Goal: Transaction & Acquisition: Purchase product/service

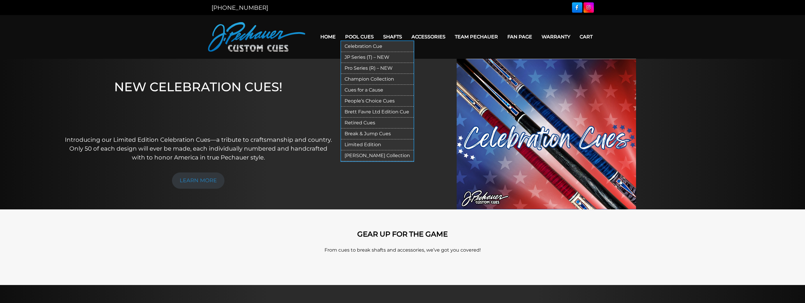
click at [368, 133] on link "Break & Jump Cues" at bounding box center [377, 133] width 73 height 11
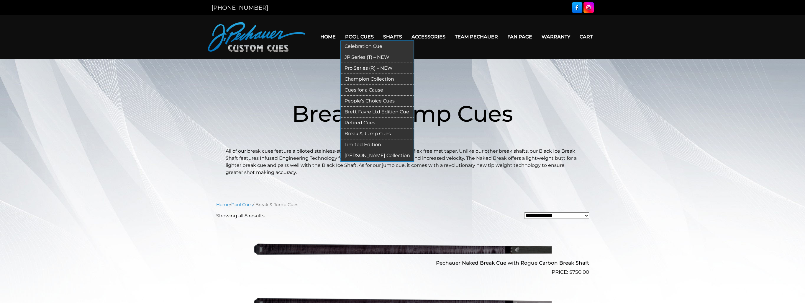
click at [367, 80] on link "Champion Collection" at bounding box center [377, 79] width 73 height 11
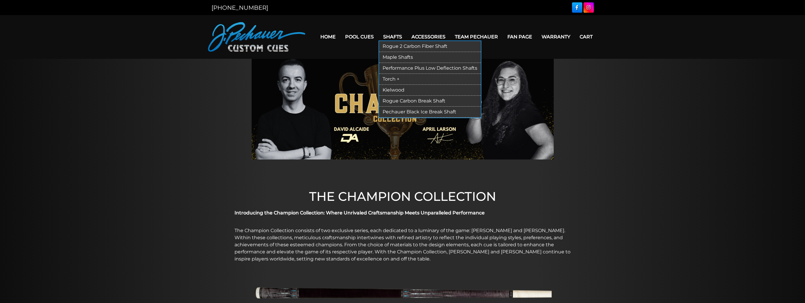
click at [395, 47] on link "Rogue 2 Carbon Fiber Shaft" at bounding box center [430, 46] width 102 height 11
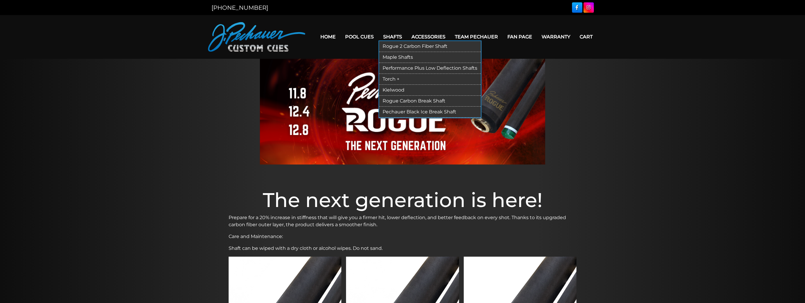
click at [419, 103] on link "Rogue Carbon Break Shaft" at bounding box center [430, 101] width 102 height 11
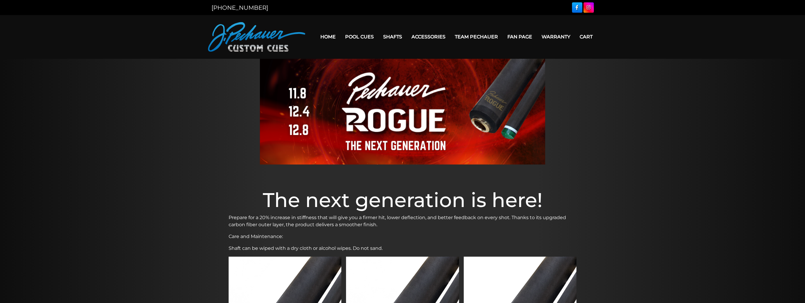
click at [463, 35] on link "Team Pechauer" at bounding box center [476, 36] width 53 height 15
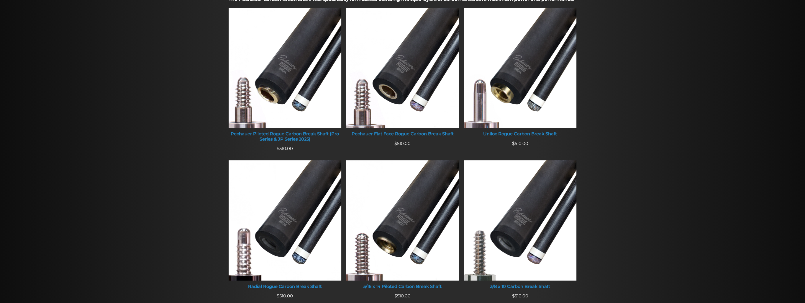
scroll to position [212, 0]
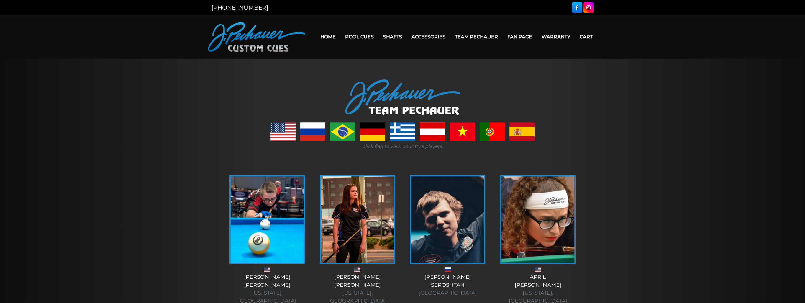
click at [287, 131] on link at bounding box center [283, 131] width 25 height 19
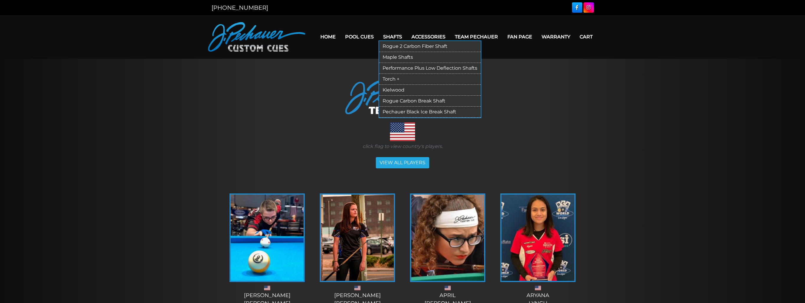
click at [408, 113] on link "Pechauer Black Ice Break Shaft" at bounding box center [430, 112] width 102 height 11
click at [403, 46] on link "Rogue 2 Carbon Fiber Shaft" at bounding box center [430, 46] width 102 height 11
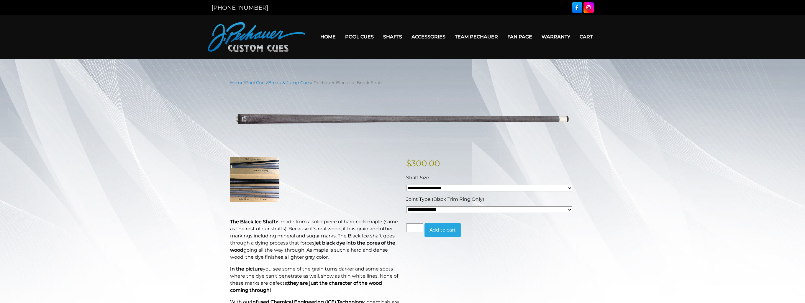
click at [449, 187] on select "**********" at bounding box center [489, 188] width 166 height 6
click at [386, 198] on p at bounding box center [314, 179] width 169 height 44
click at [434, 211] on select "**********" at bounding box center [489, 209] width 166 height 6
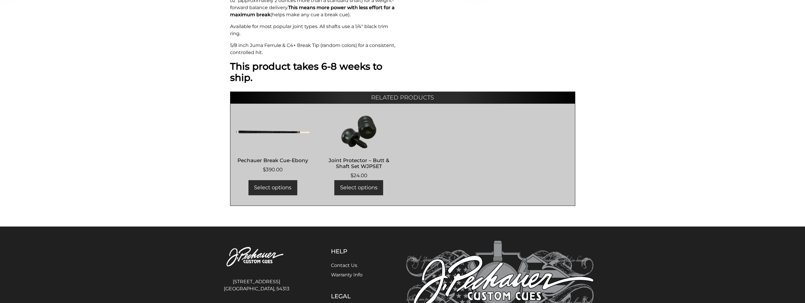
scroll to position [336, 0]
drag, startPoint x: 162, startPoint y: 220, endPoint x: 161, endPoint y: 210, distance: 10.4
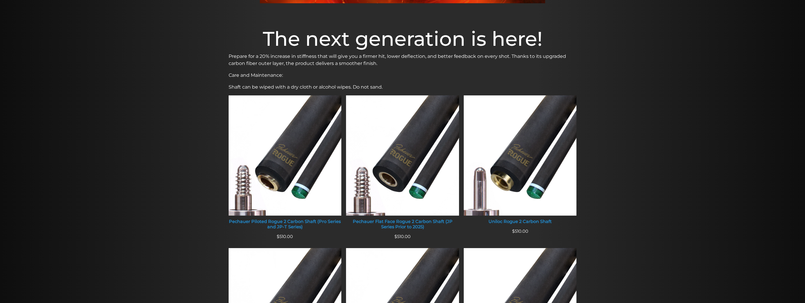
scroll to position [161, 0]
